Goal: Information Seeking & Learning: Learn about a topic

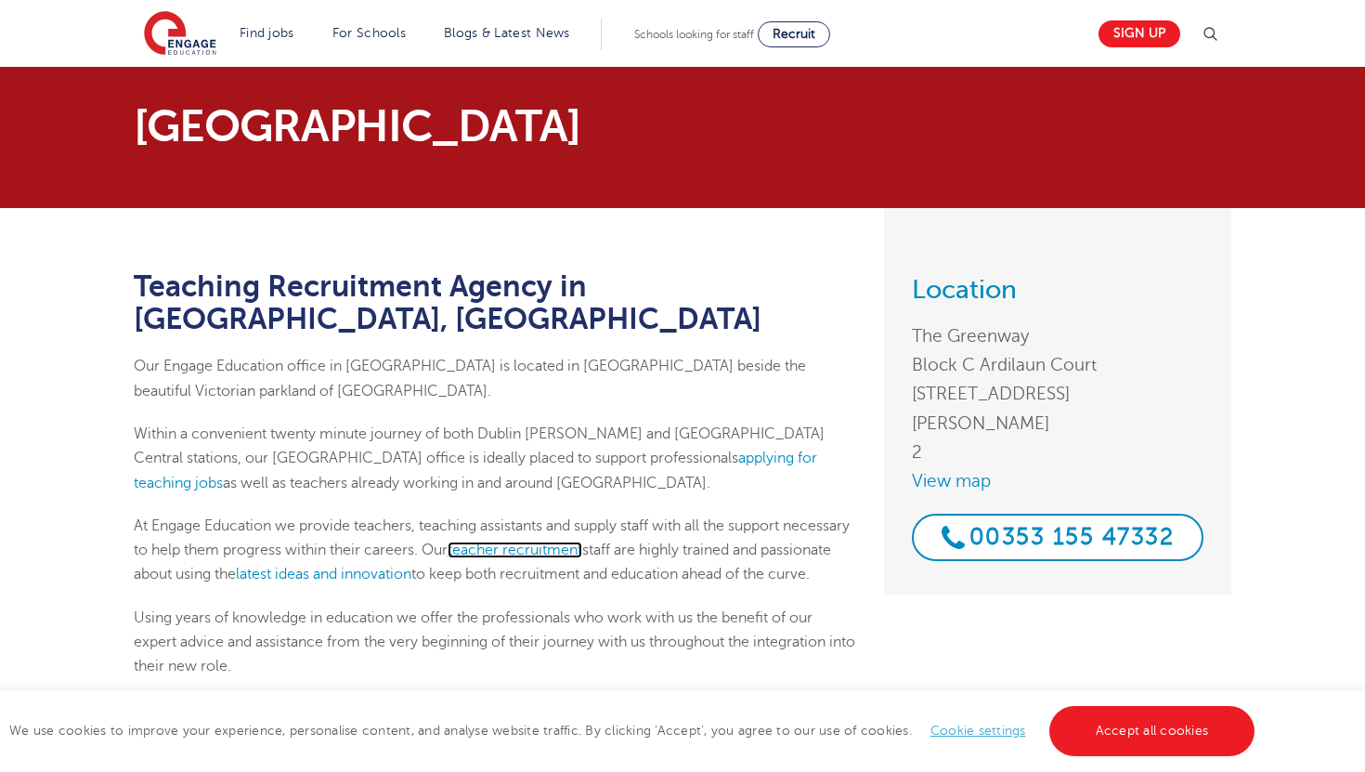
click at [559, 542] on link "teacher recruitment" at bounding box center [515, 550] width 135 height 17
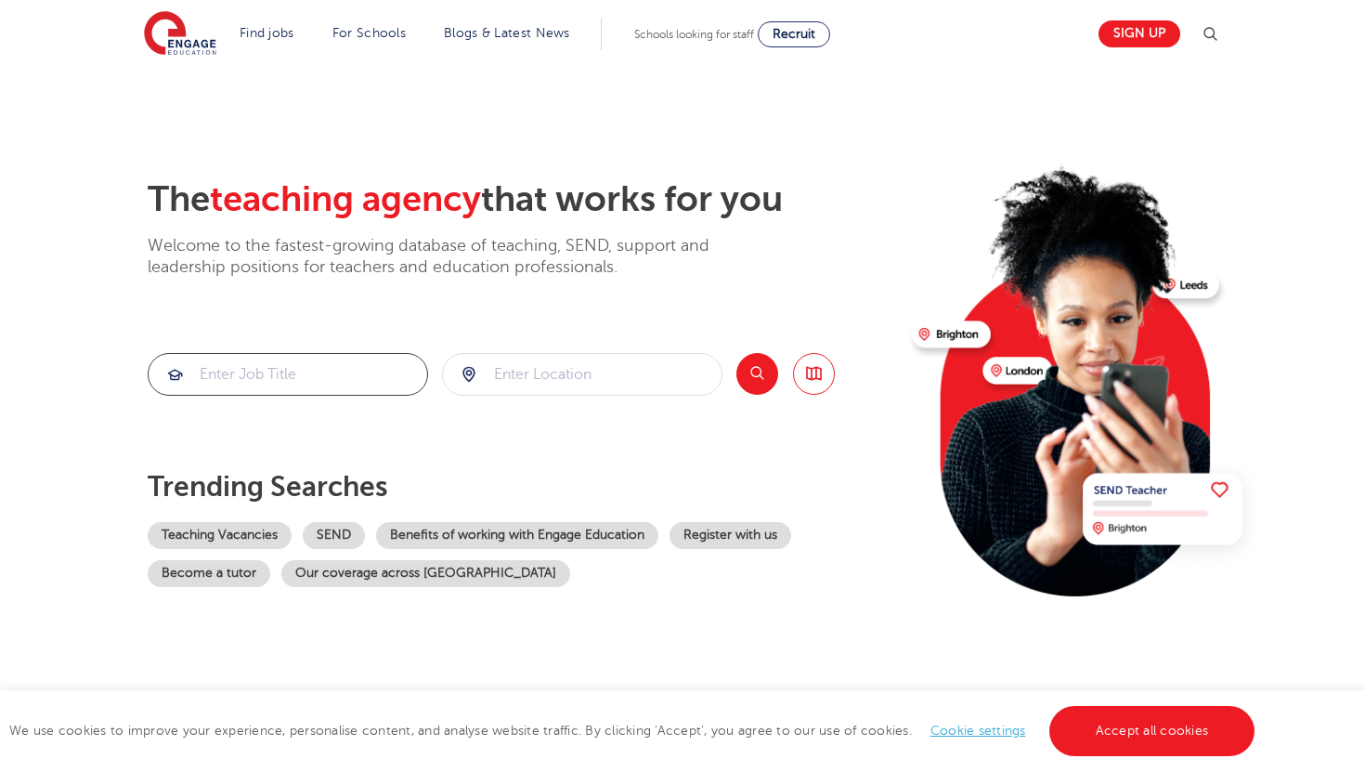
click at [317, 371] on input "search" at bounding box center [288, 374] width 279 height 41
type input "t"
type input "e"
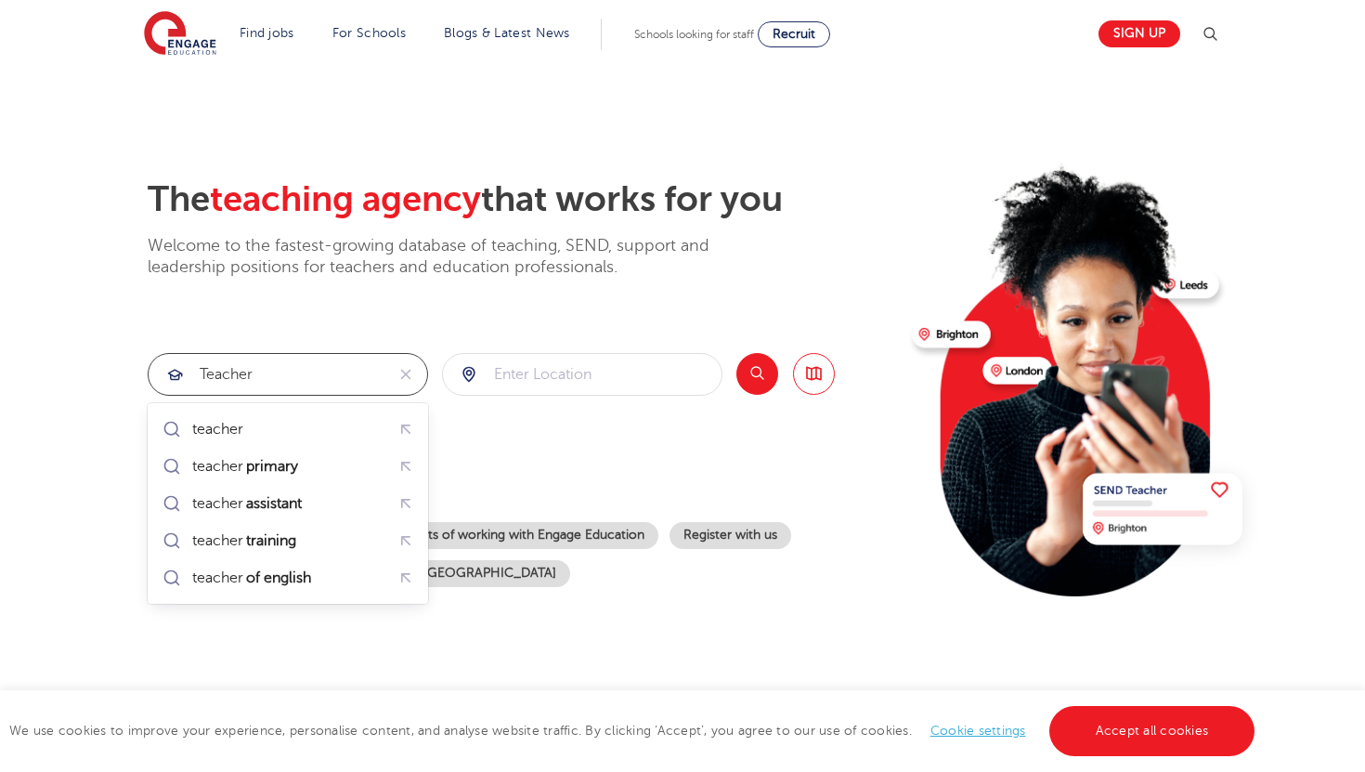
type input "teacher"
click at [560, 386] on input "search" at bounding box center [582, 374] width 279 height 41
click button "Submit" at bounding box center [0, 0] width 0 height 0
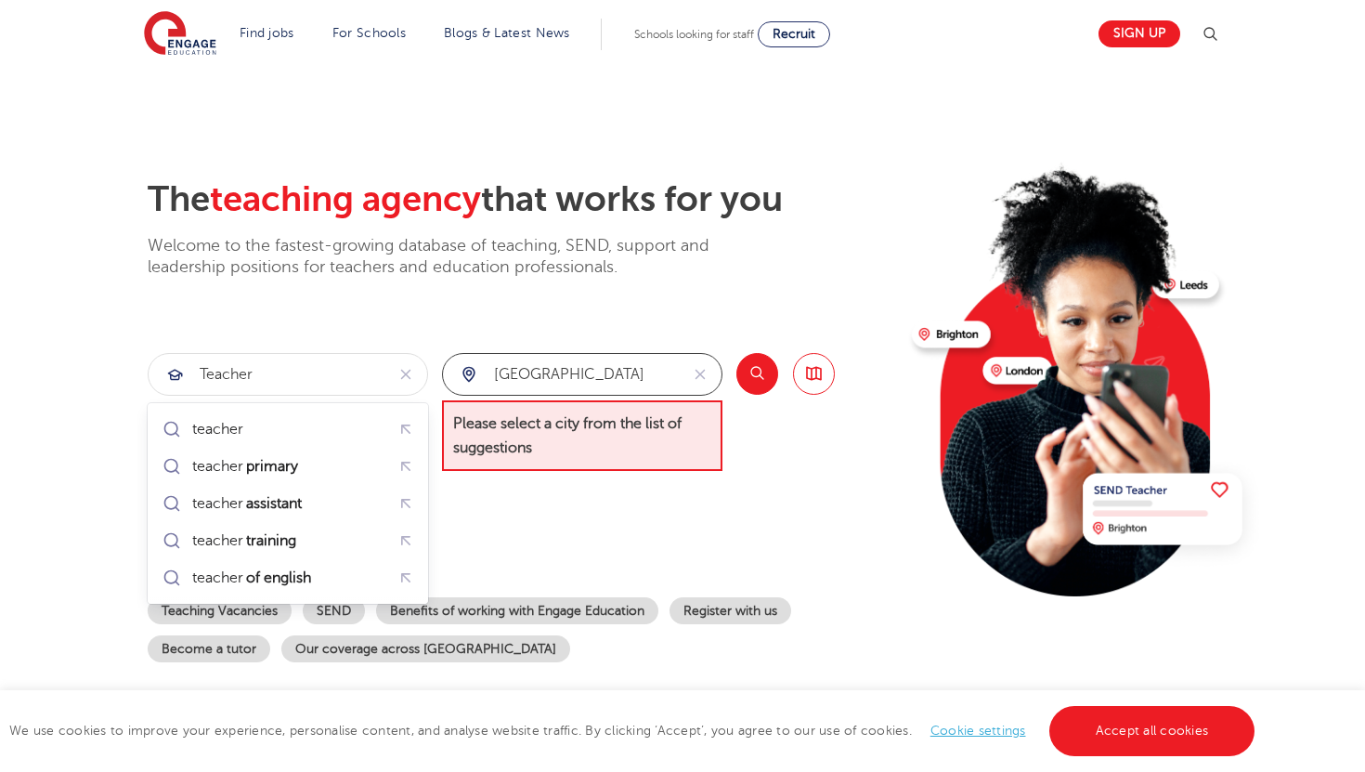
click at [607, 371] on input "galway" at bounding box center [561, 374] width 236 height 41
type input "g"
type input "dublin"
click at [761, 371] on button "Search" at bounding box center [758, 374] width 42 height 42
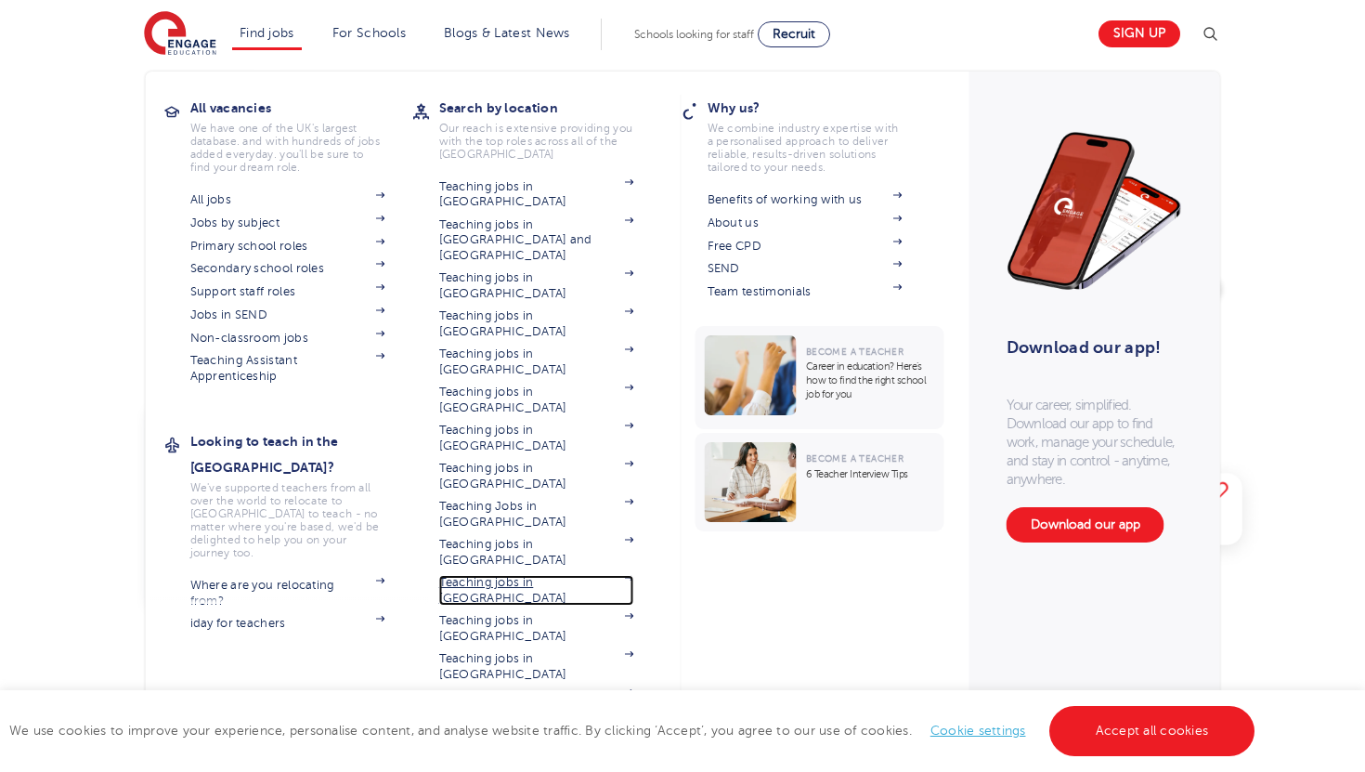
click at [536, 575] on link "Teaching jobs in [GEOGRAPHIC_DATA]" at bounding box center [536, 590] width 195 height 31
